Goal: Transaction & Acquisition: Register for event/course

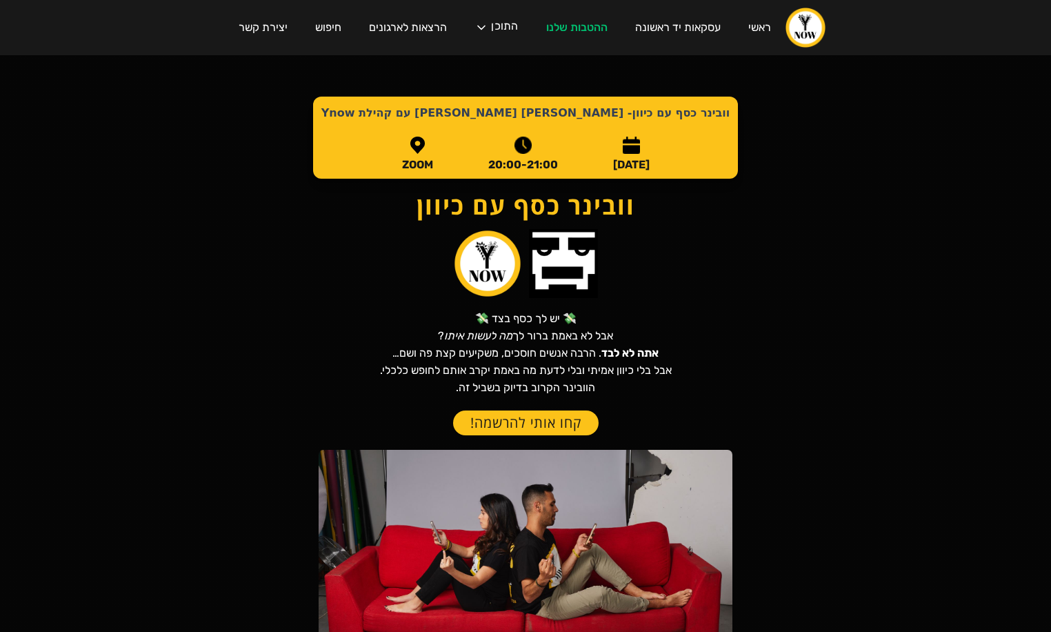
scroll to position [2, 0]
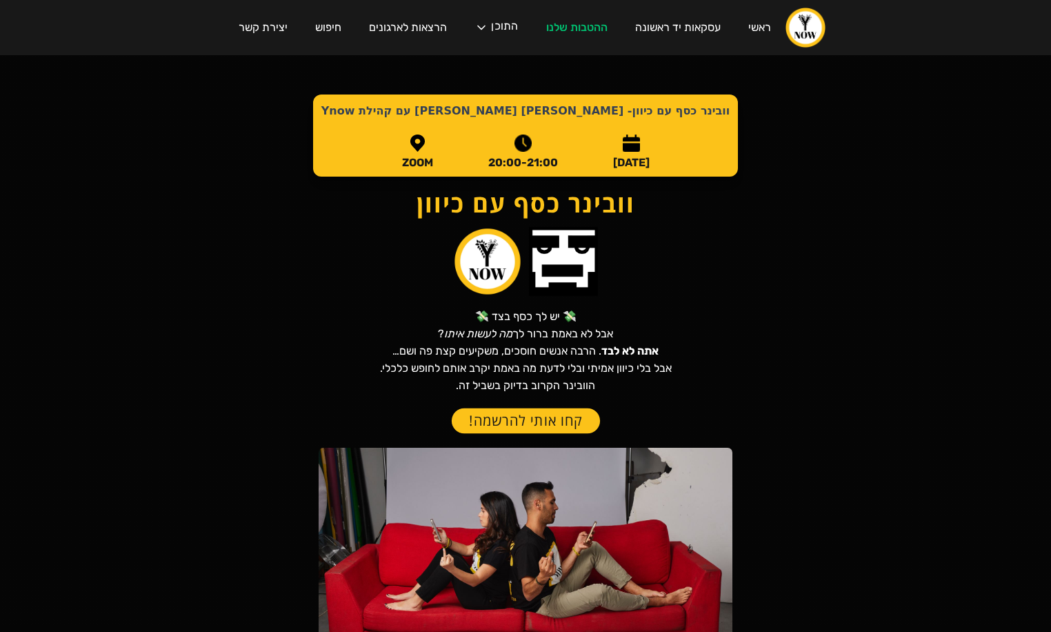
click at [524, 416] on link "קחו אותי להרשמה!" at bounding box center [525, 421] width 148 height 26
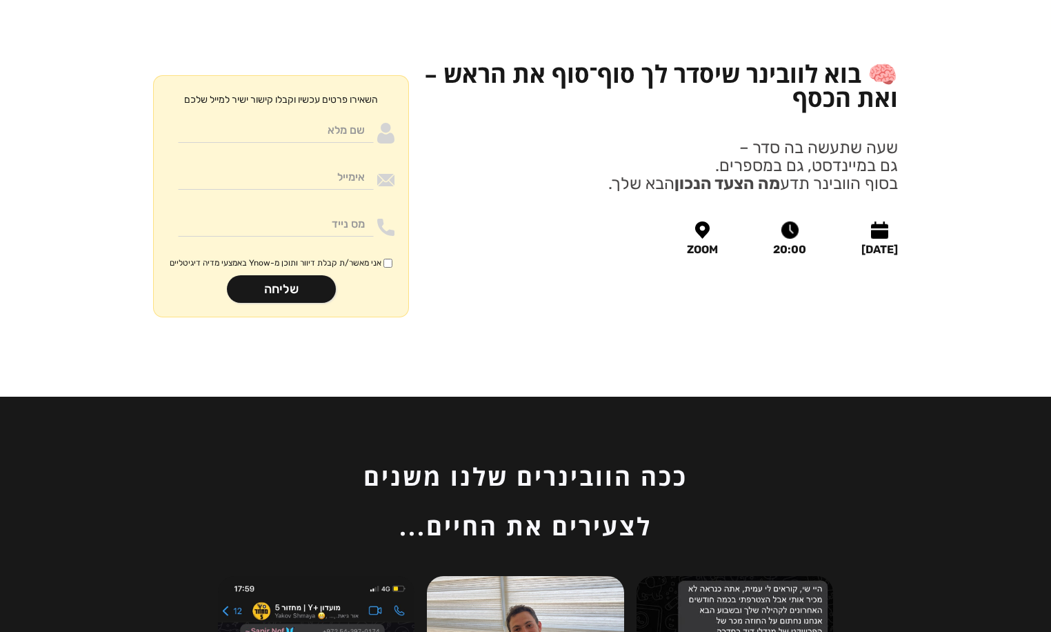
scroll to position [1583, 0]
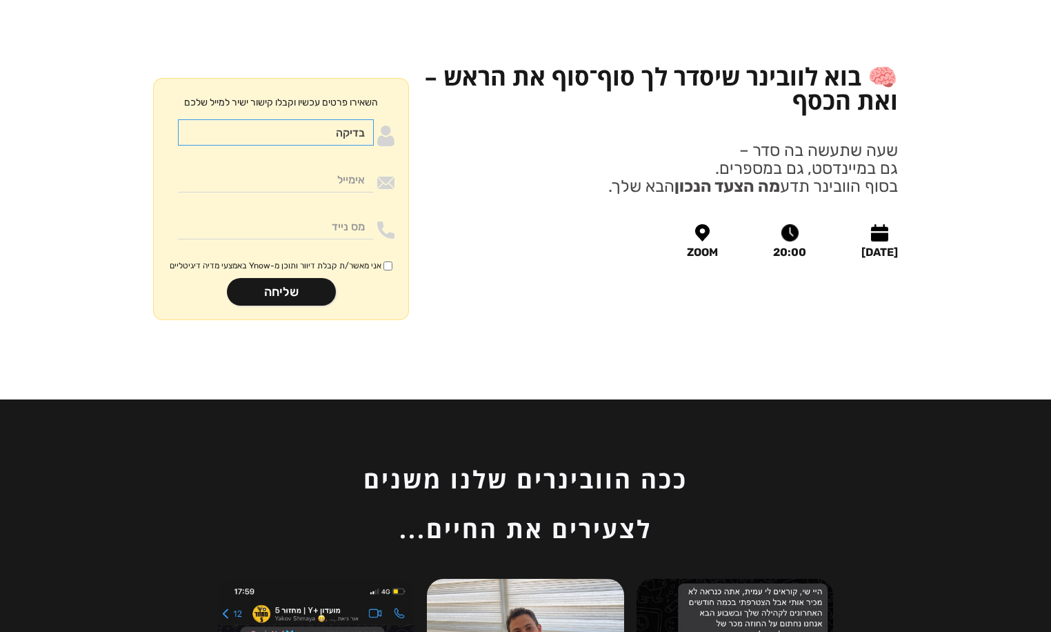
type input "בדיקה"
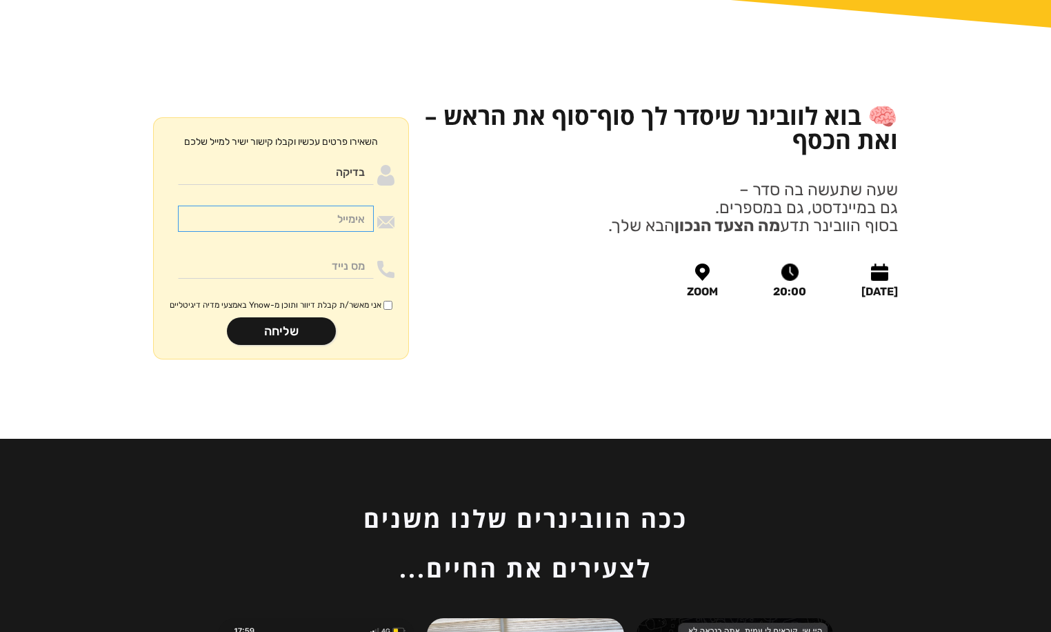
scroll to position [1555, 0]
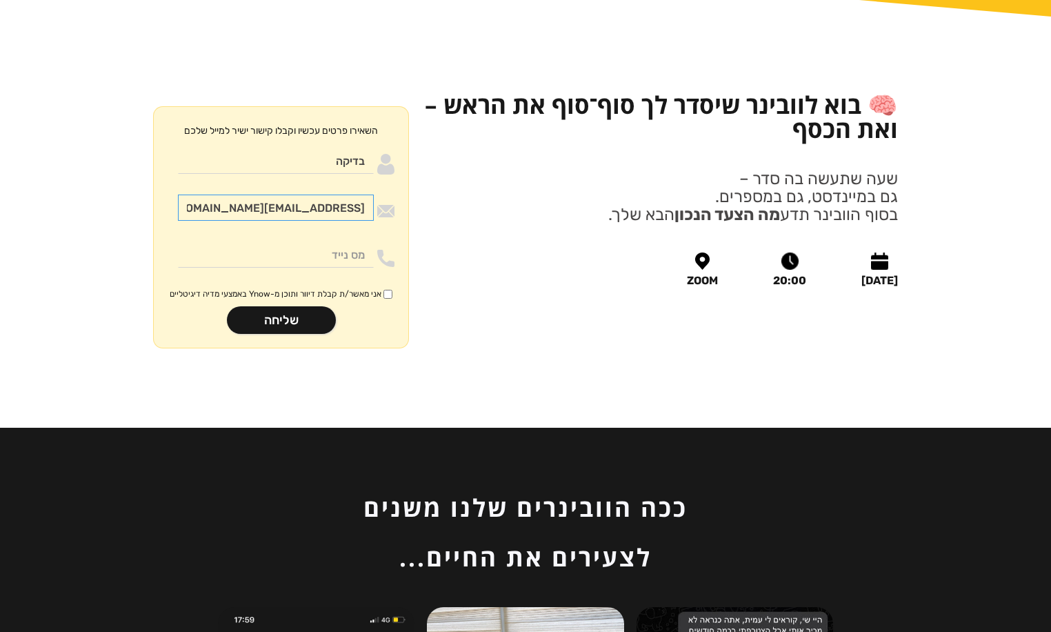
type input "[EMAIL_ADDRESS][DOMAIN_NAME]"
type input "0543434121"
click at [384, 290] on input "אני מאשר/ת קבלת דיוור ותוכן מ-Ynow באמצעי מדיה דיגיטליים" at bounding box center [388, 294] width 9 height 9
checkbox input "true"
click at [290, 306] on input "שליחה" at bounding box center [281, 320] width 109 height 28
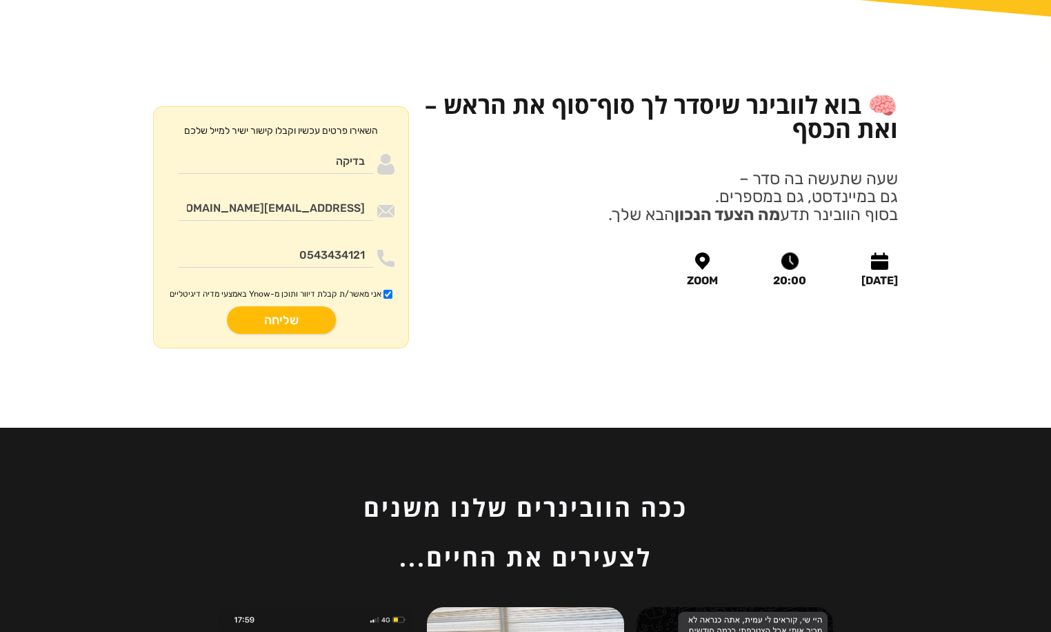
type input "רק שניה.."
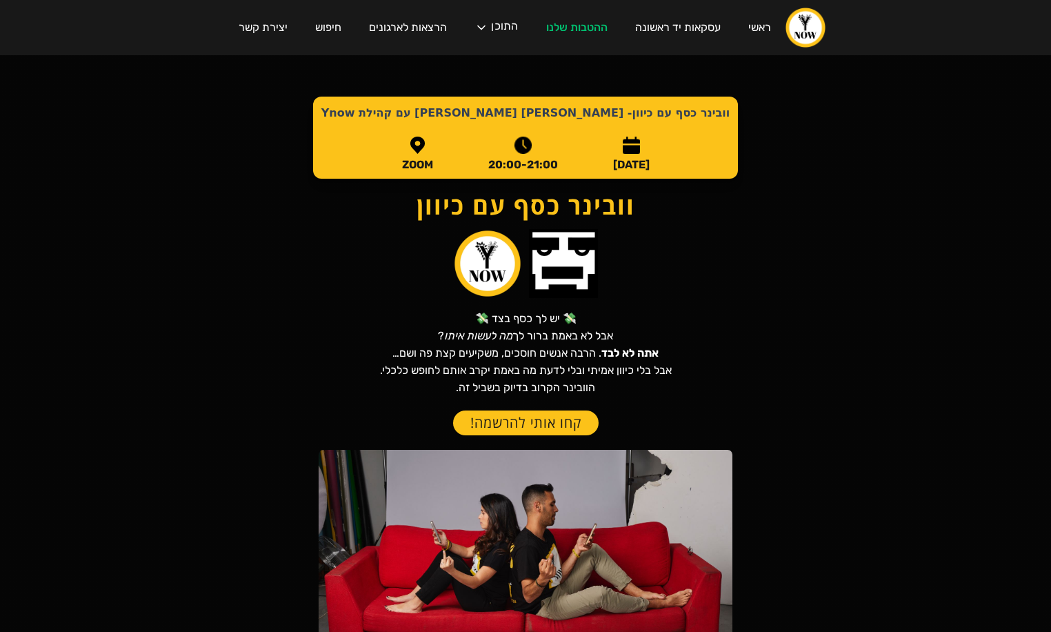
scroll to position [0, 0]
click at [553, 419] on link "קחו אותי להרשמה!" at bounding box center [525, 423] width 148 height 26
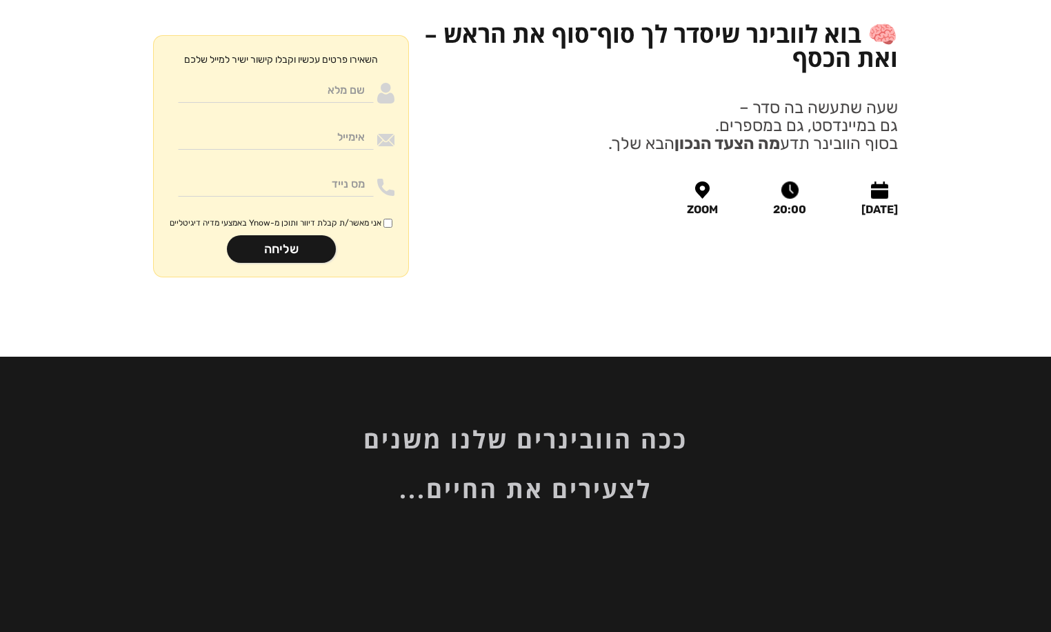
scroll to position [1627, 0]
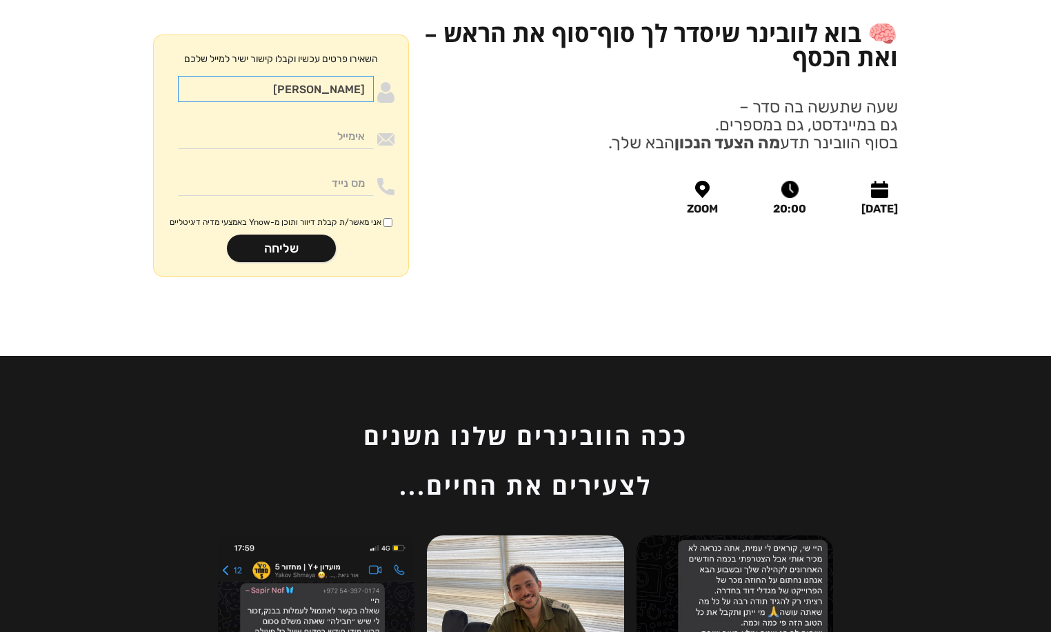
type input "ש"
type input "בדיקה"
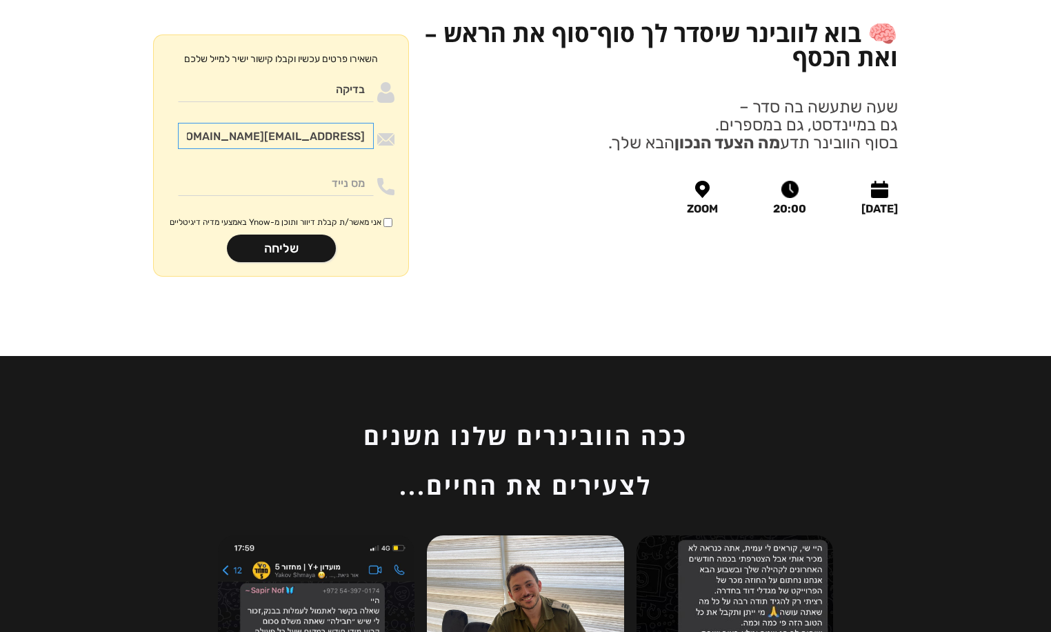
type input "sebibas3@gmail.com"
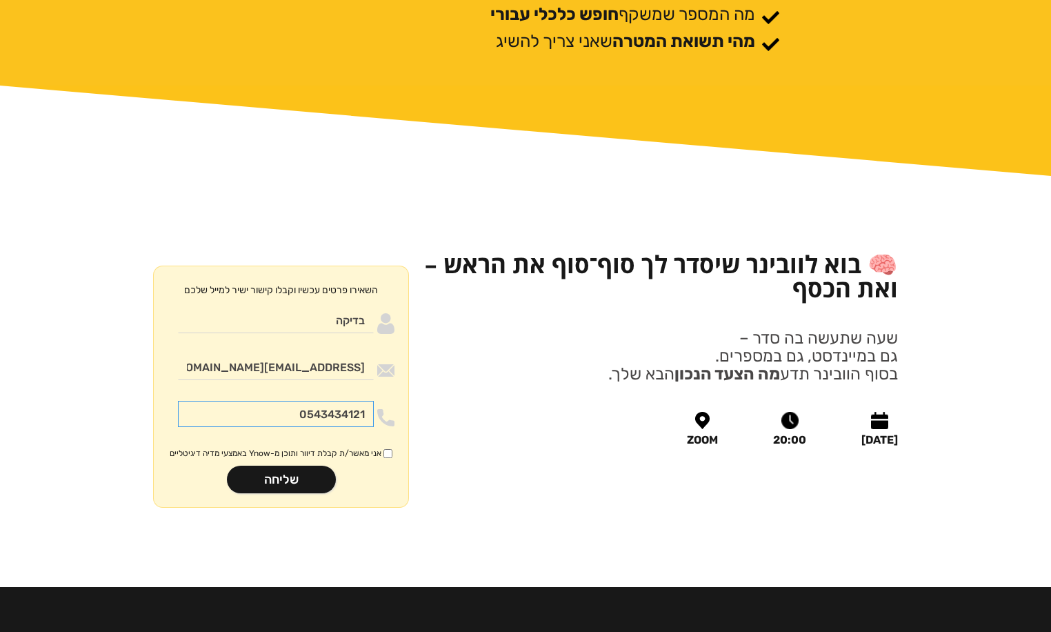
scroll to position [1352, 0]
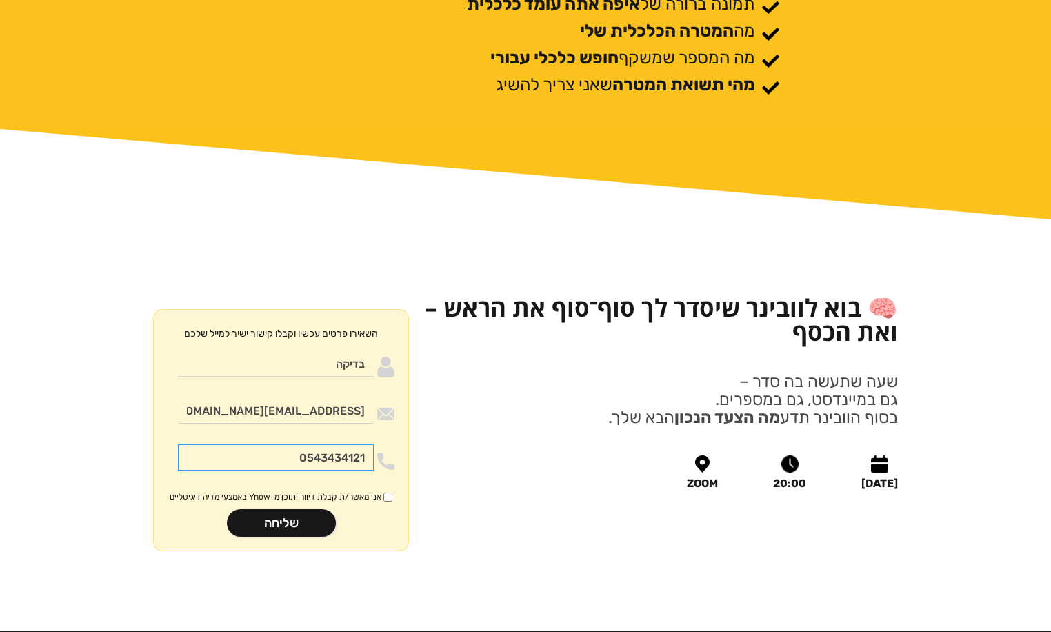
type input "0543434121"
click at [386, 493] on input "אני מאשר/ת קבלת דיוור ותוכן מ-Ynow באמצעי מדיה דיגיטליים" at bounding box center [388, 497] width 9 height 9
checkbox input "true"
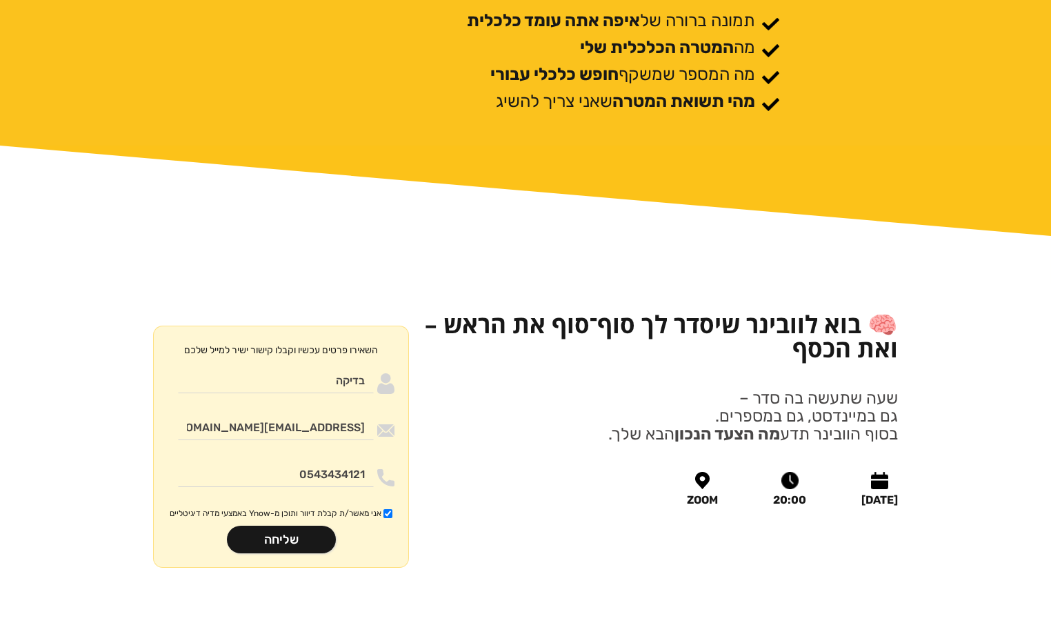
scroll to position [1328, 0]
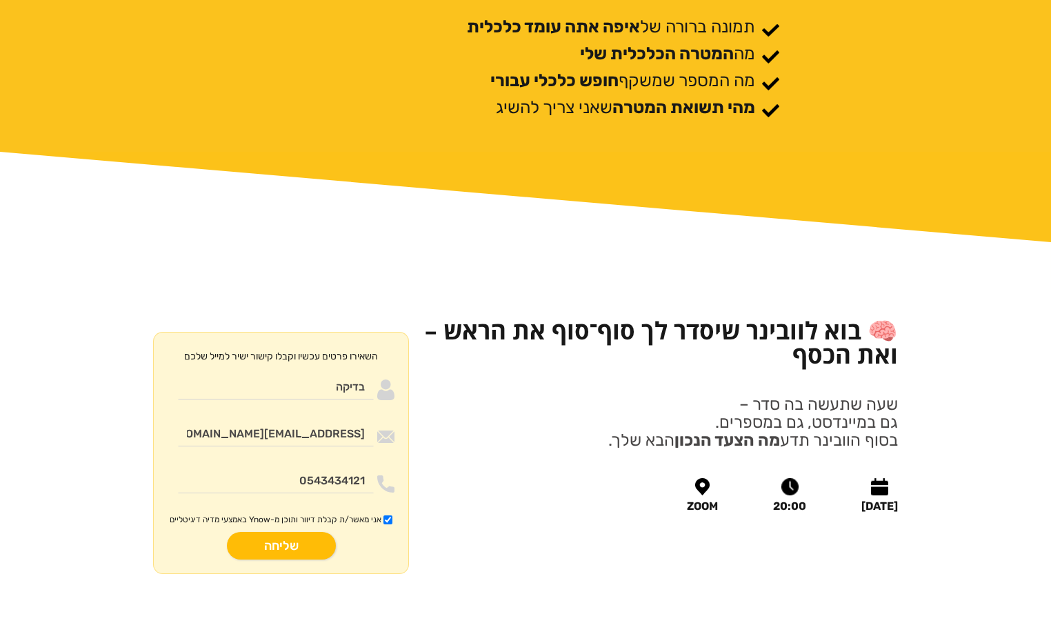
click at [281, 532] on input "שליחה" at bounding box center [281, 546] width 109 height 28
type input "רק שניה.."
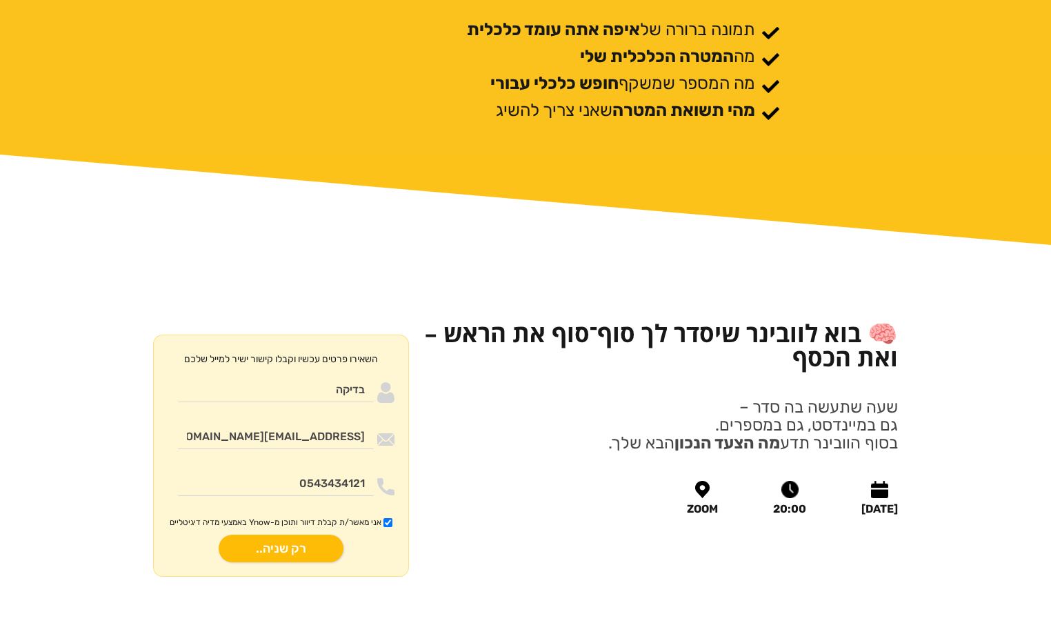
scroll to position [1325, 0]
